Goal: Task Accomplishment & Management: Complete application form

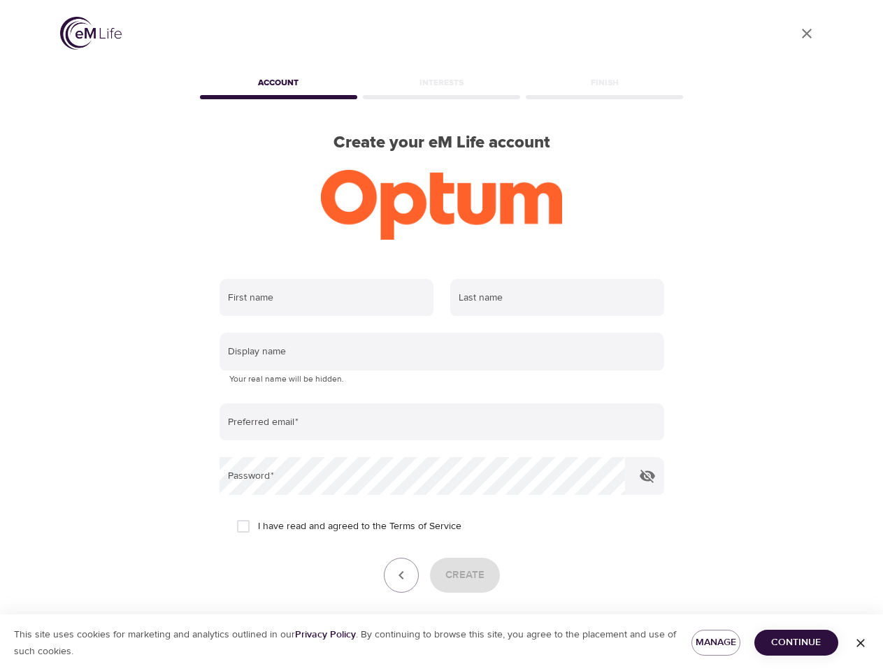
click at [327, 298] on input "text" at bounding box center [327, 298] width 214 height 38
click at [557, 298] on input "text" at bounding box center [557, 298] width 214 height 38
click at [442, 352] on input "text" at bounding box center [442, 352] width 445 height 38
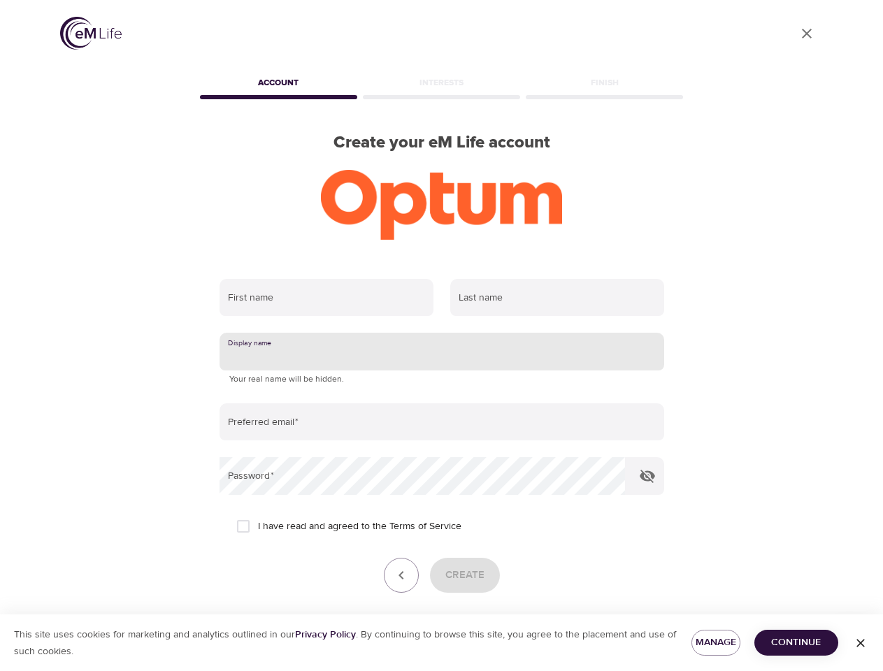
click at [442, 422] on input "email" at bounding box center [442, 423] width 445 height 38
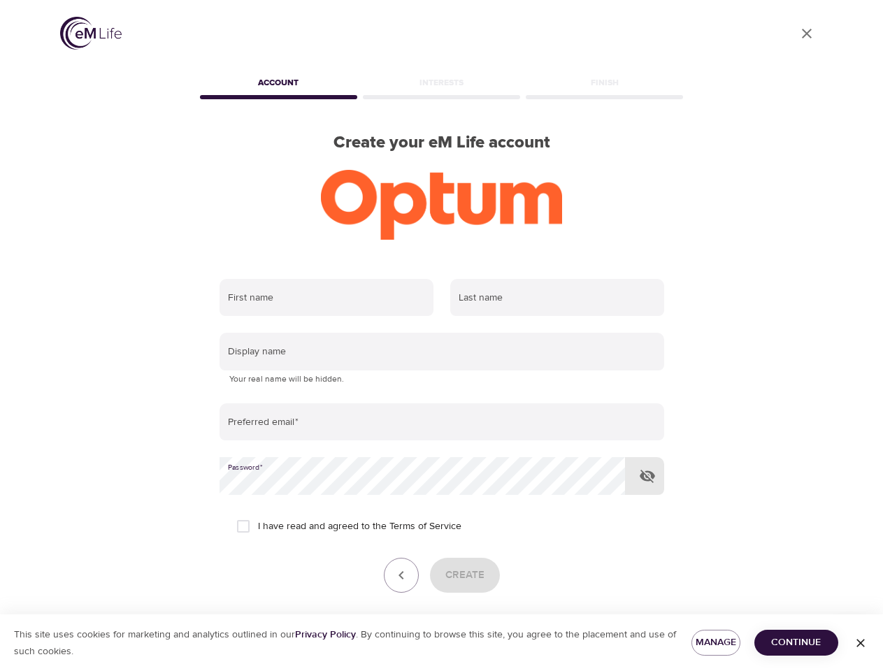
click at [648, 476] on icon "button" at bounding box center [647, 476] width 17 height 17
click at [401, 576] on icon "button" at bounding box center [401, 575] width 17 height 17
click at [464, 576] on div "Create" at bounding box center [442, 575] width 445 height 35
click at [716, 643] on span "Manage" at bounding box center [716, 642] width 27 height 17
